Goal: Information Seeking & Learning: Check status

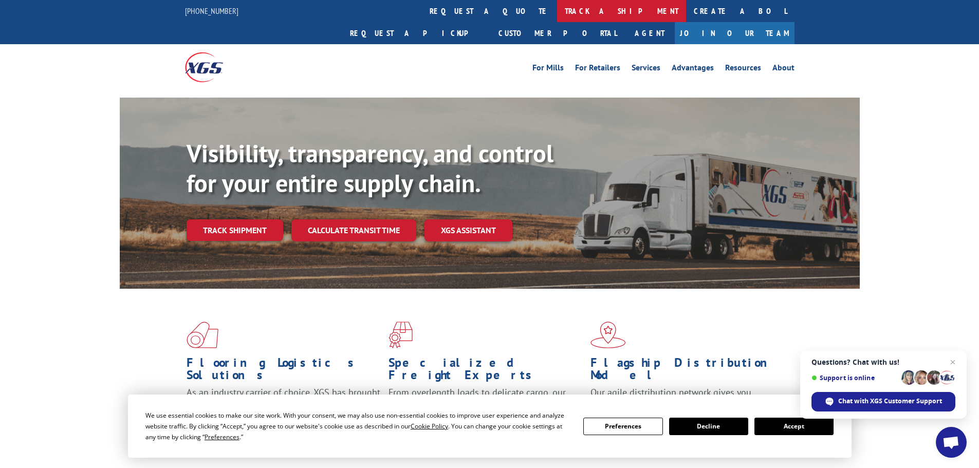
click at [557, 5] on link "track a shipment" at bounding box center [621, 11] width 129 height 22
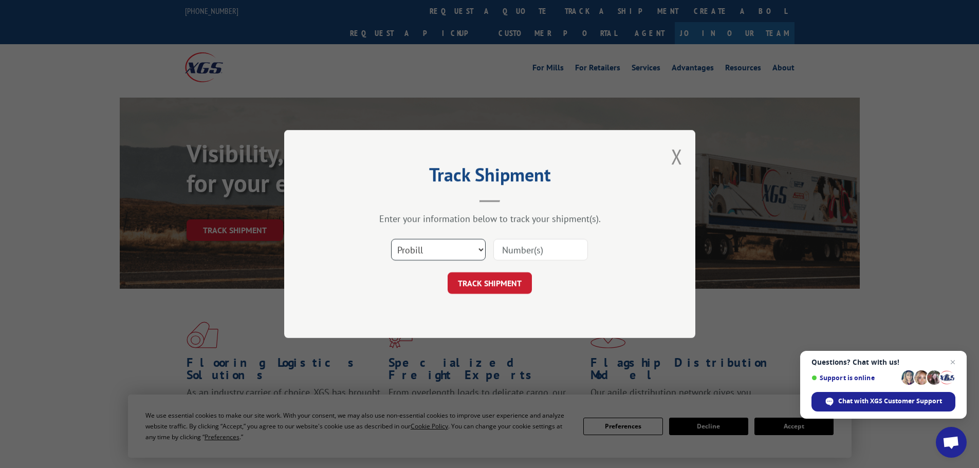
click at [436, 250] on select "Select category... Probill BOL PO" at bounding box center [438, 250] width 95 height 22
select select "bol"
click at [391, 239] on select "Select category... Probill BOL PO" at bounding box center [438, 250] width 95 height 22
click at [514, 247] on input at bounding box center [540, 250] width 95 height 22
paste input "7059335"
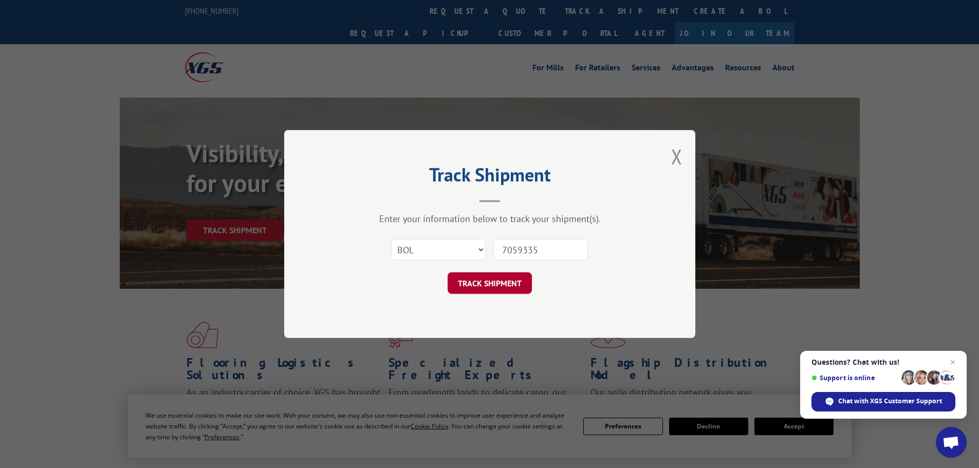
type input "7059335"
click at [503, 288] on button "TRACK SHIPMENT" at bounding box center [490, 283] width 84 height 22
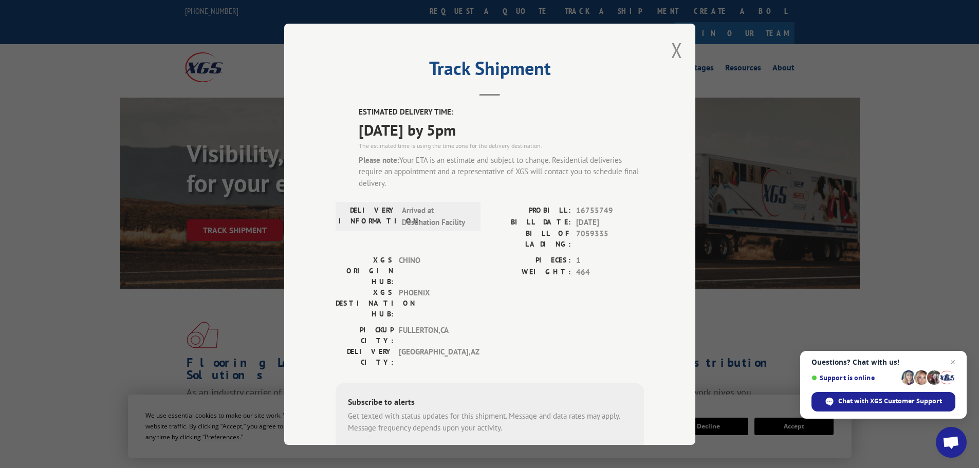
drag, startPoint x: 354, startPoint y: 106, endPoint x: 497, endPoint y: 130, distance: 144.8
click at [497, 130] on div "ESTIMATED DELIVERY TIME: [DATE] by 5pm The estimated time is using the time zon…" at bounding box center [490, 314] width 308 height 417
copy div "ESTIMATED DELIVERY TIME: [DATE] by 5pm"
click at [98, 111] on div "Track Shipment ESTIMATED DELIVERY TIME: [DATE] by 5pm The estimated time is usi…" at bounding box center [489, 234] width 979 height 468
